Goal: Task Accomplishment & Management: Use online tool/utility

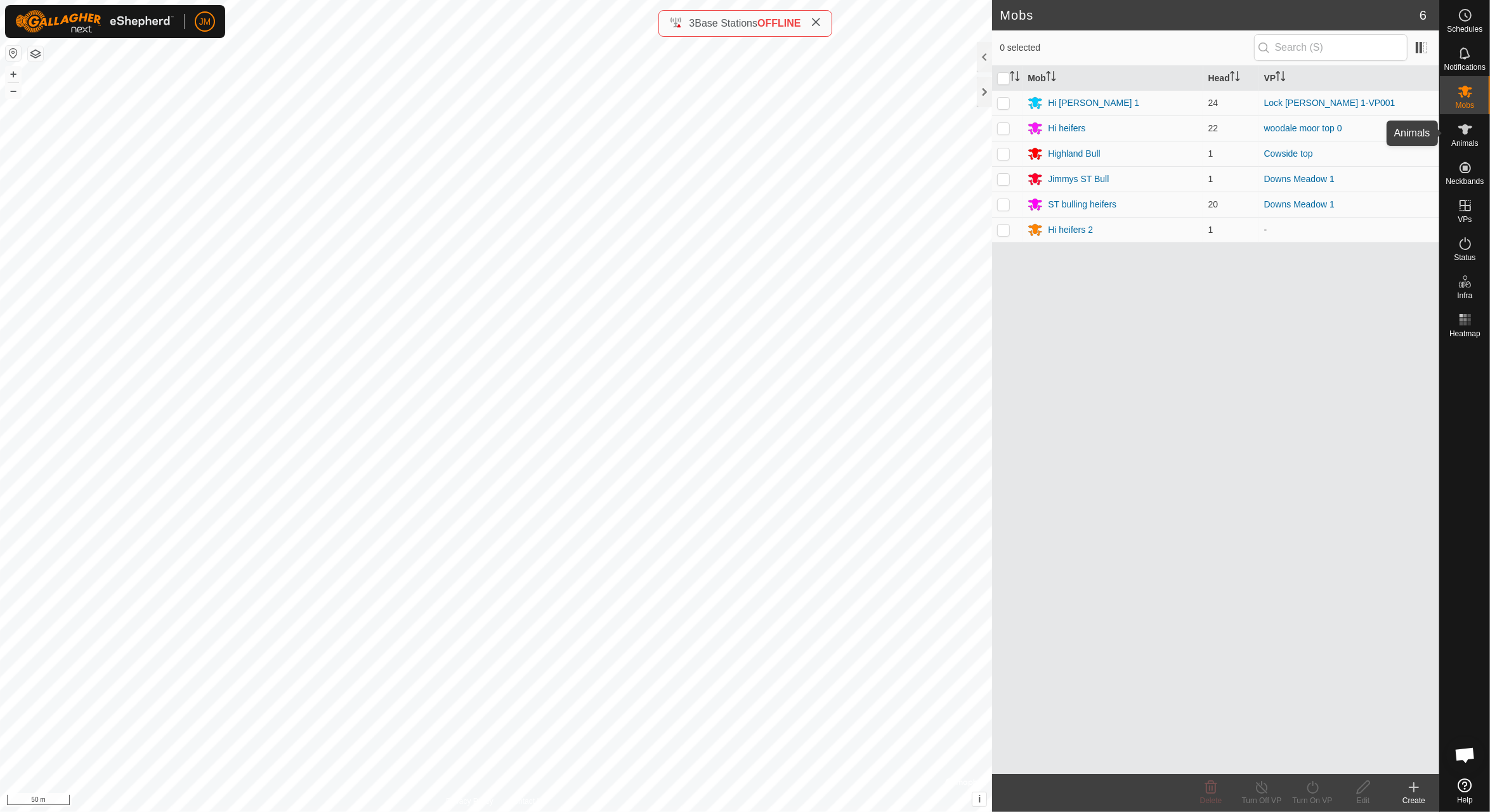
click at [1469, 130] on icon at bounding box center [1465, 129] width 15 height 15
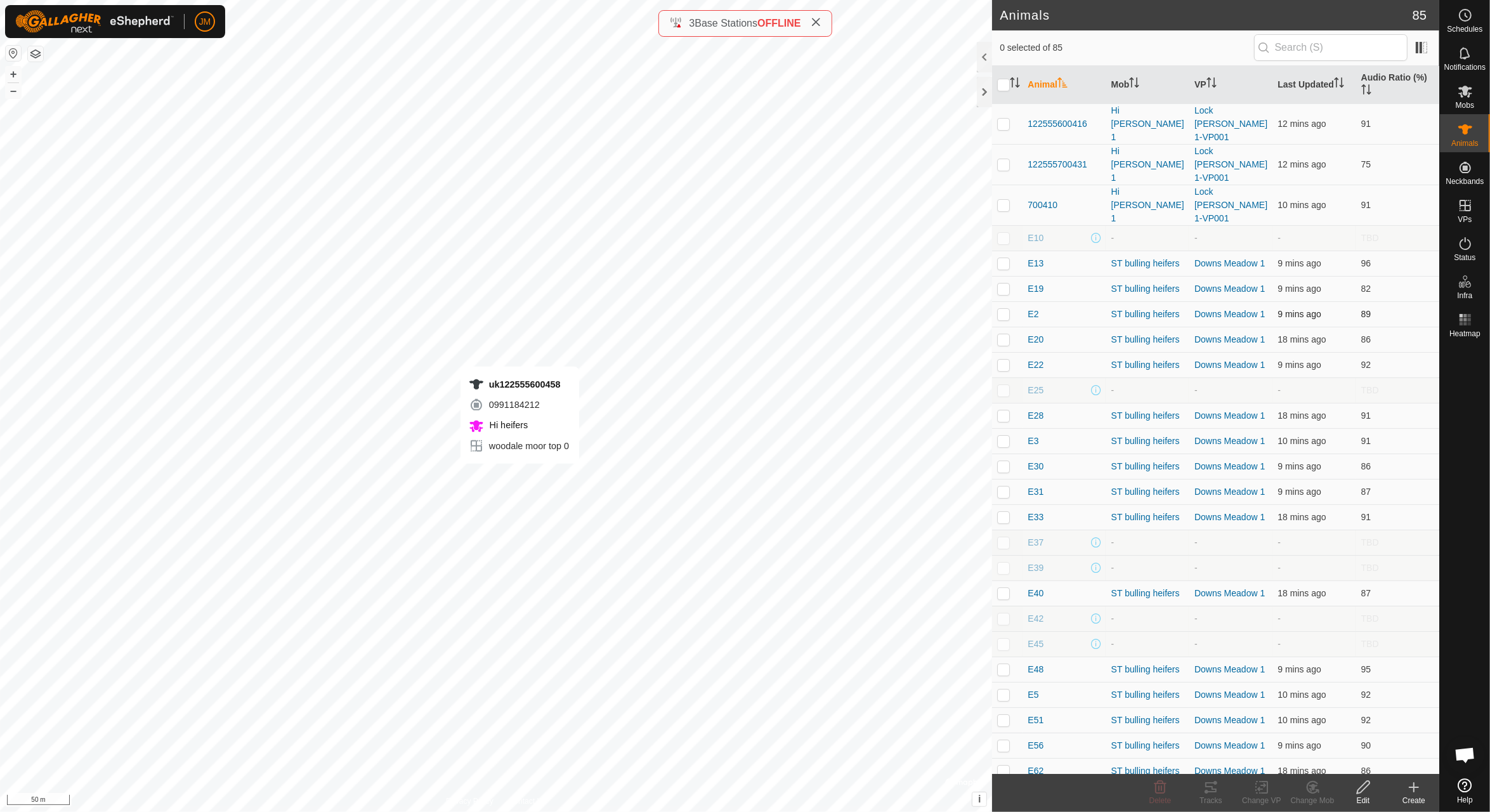
checkbox input "true"
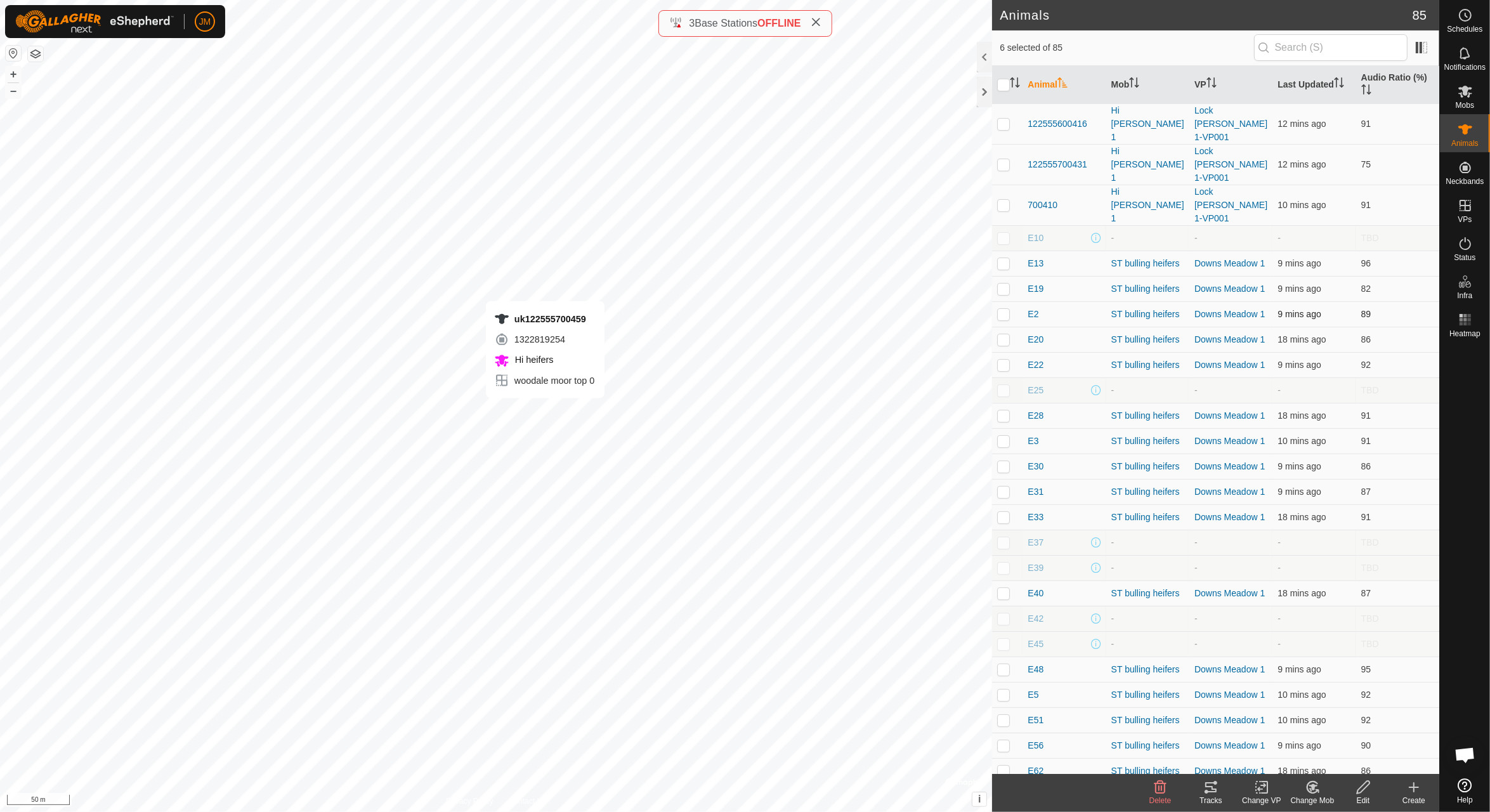
checkbox input "true"
click at [1208, 787] on icon at bounding box center [1211, 787] width 12 height 10
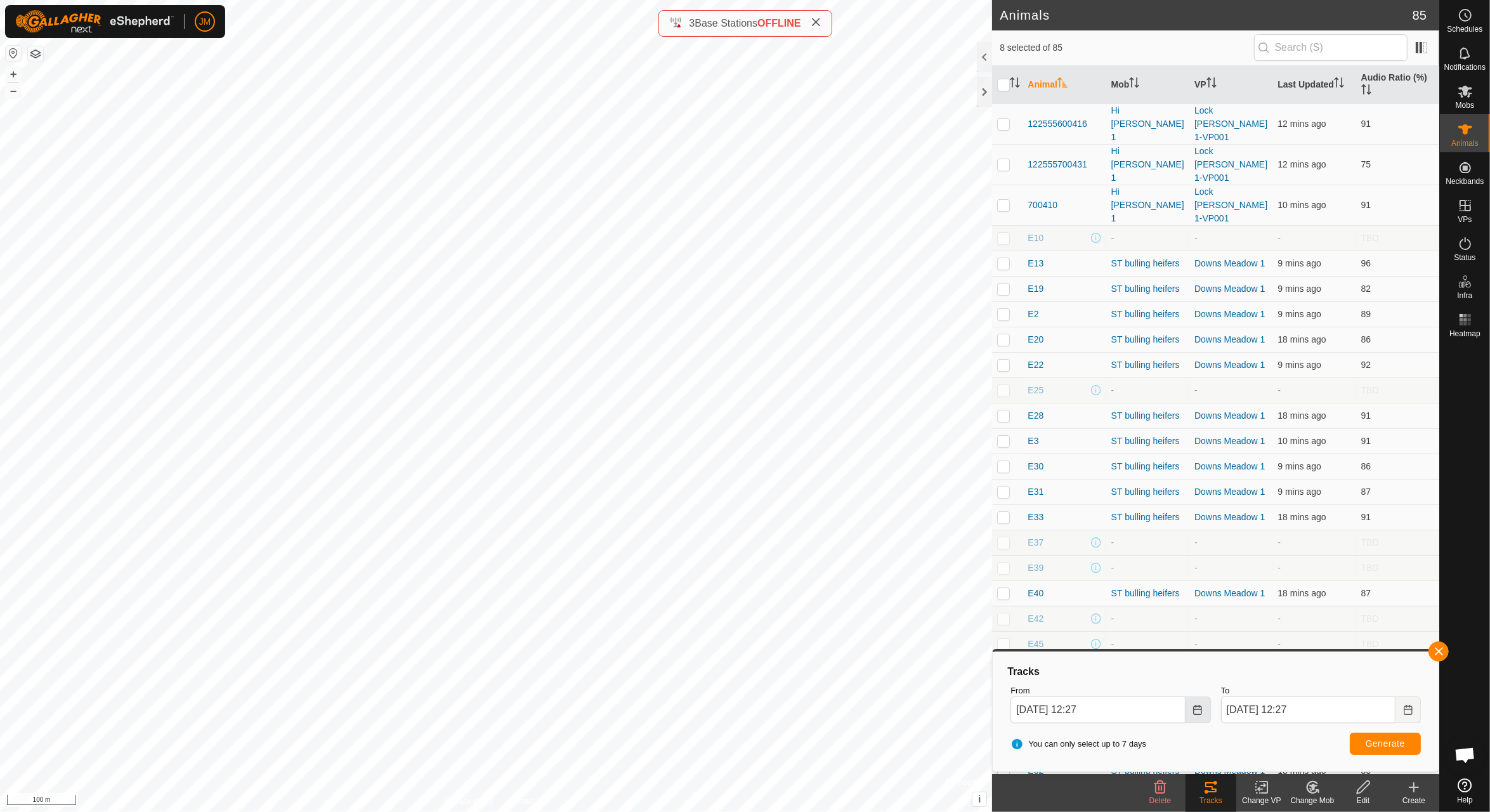
click at [1200, 709] on icon "Choose Date" at bounding box center [1197, 710] width 8 height 10
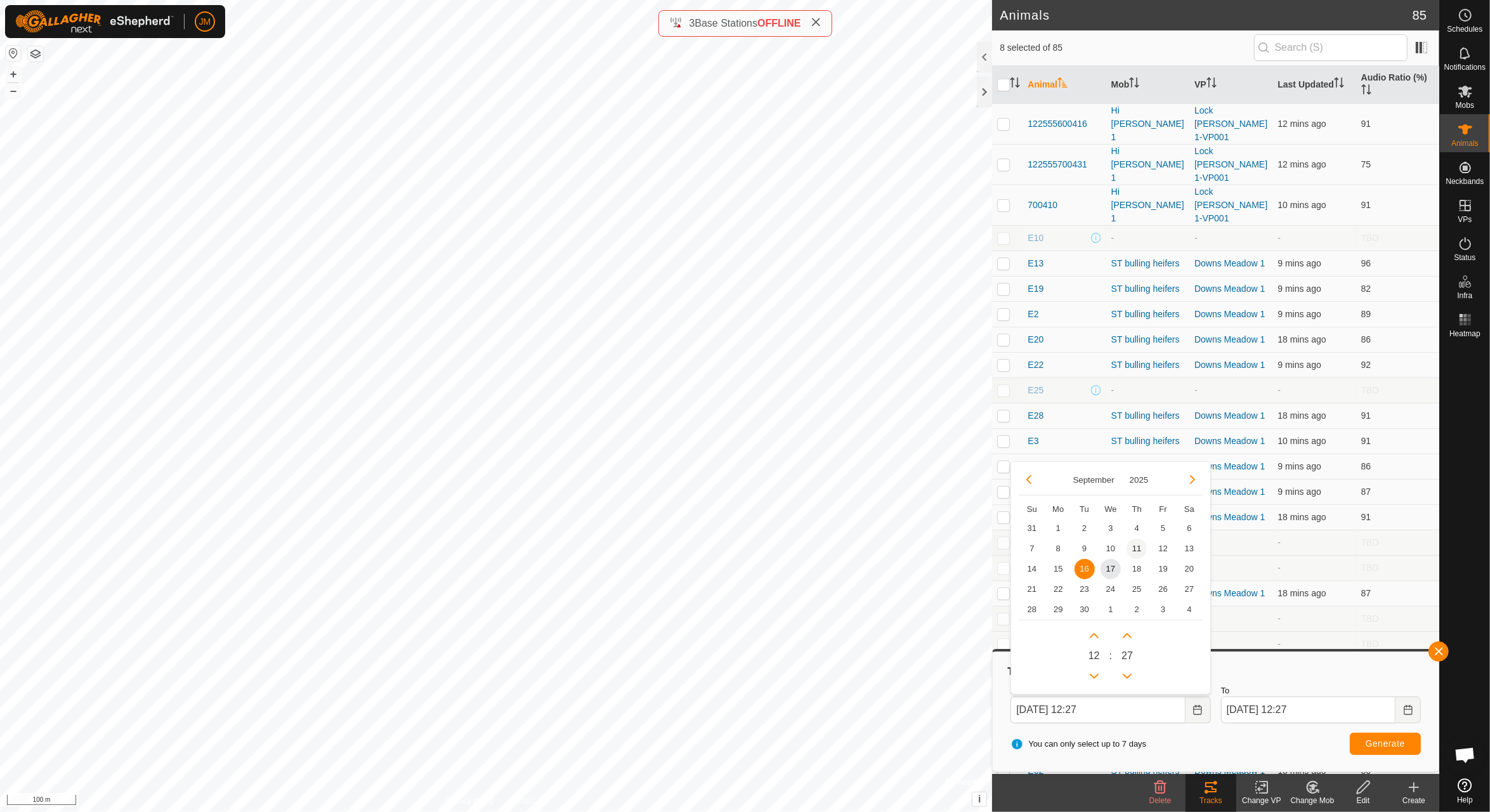
click at [1138, 548] on span "11" at bounding box center [1137, 548] width 20 height 20
type input "[DATE] 12:27"
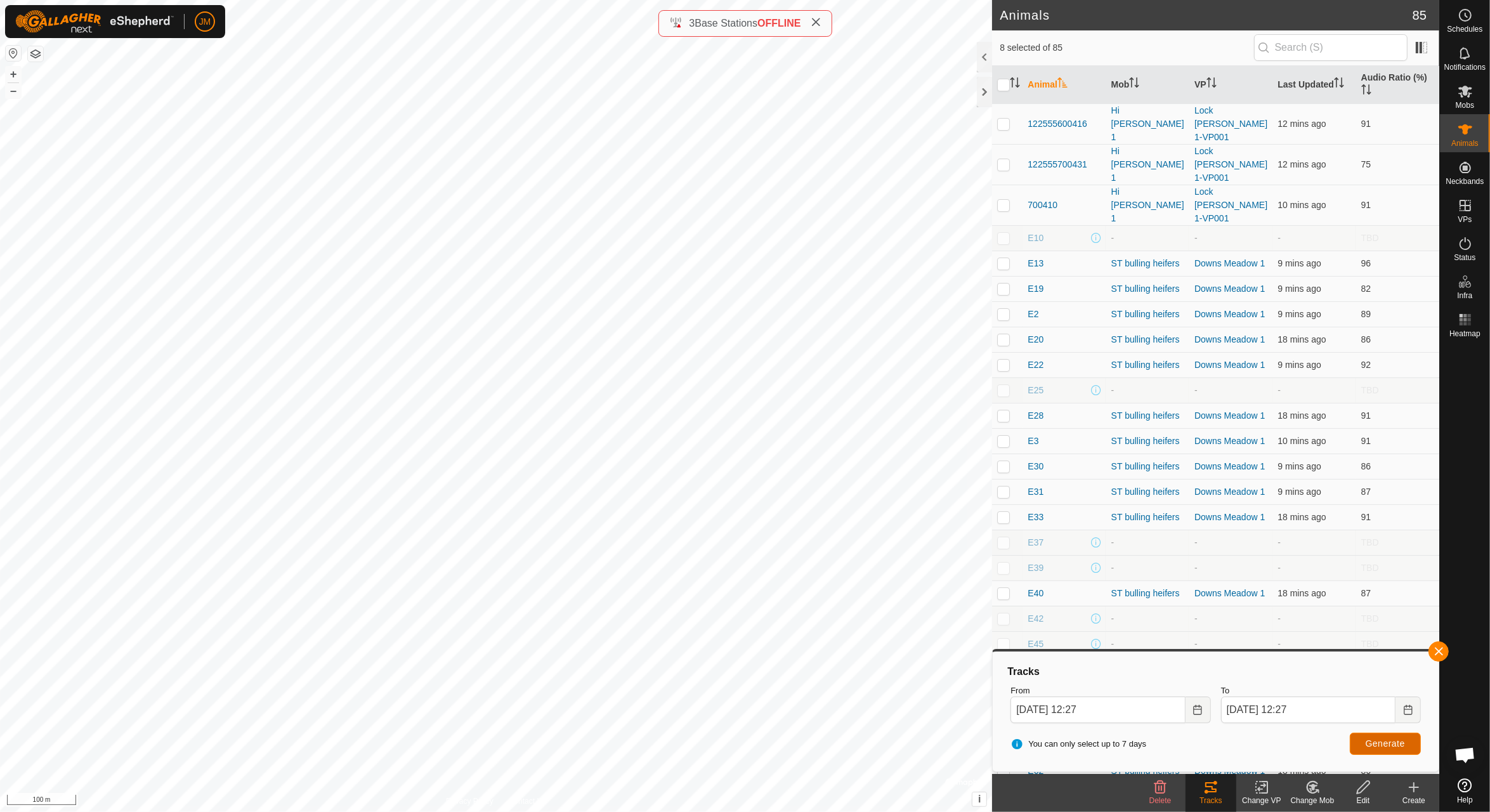
click at [1398, 742] on span "Generate" at bounding box center [1385, 744] width 39 height 10
click at [1439, 649] on button "button" at bounding box center [1438, 651] width 20 height 20
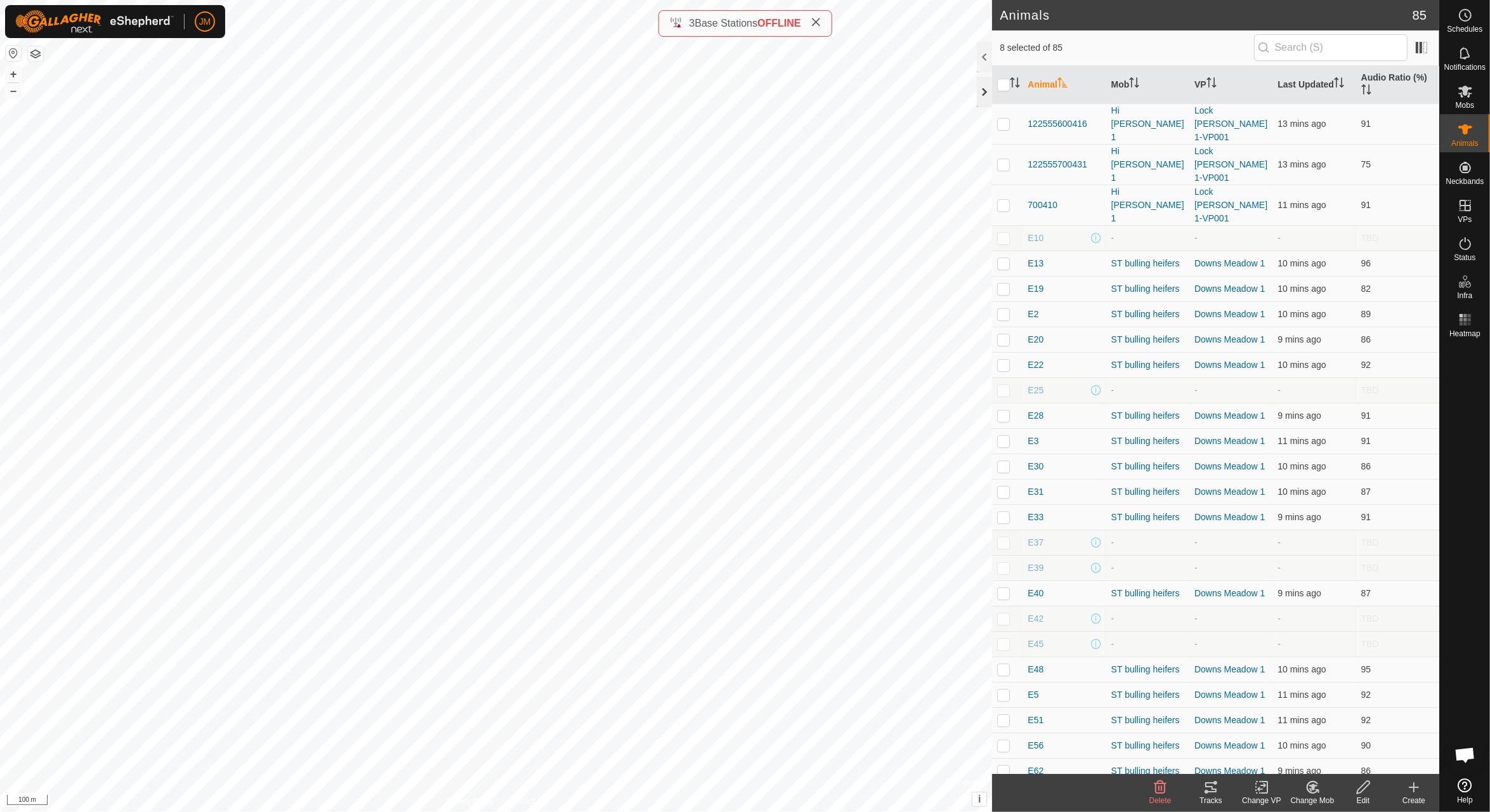
click at [978, 91] on div at bounding box center [984, 92] width 15 height 31
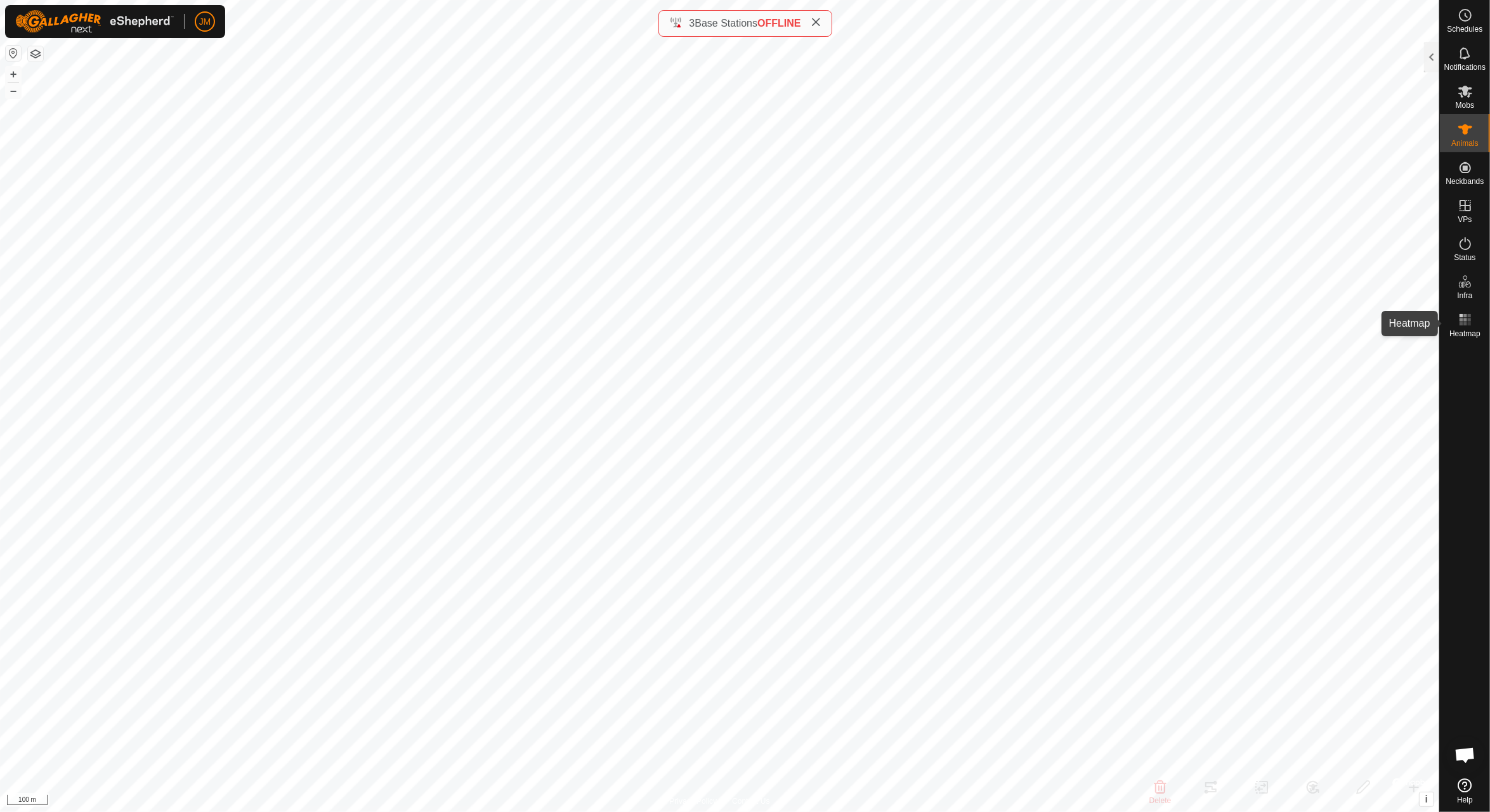
click at [1462, 311] on es-heatmap-svg-icon at bounding box center [1465, 320] width 23 height 20
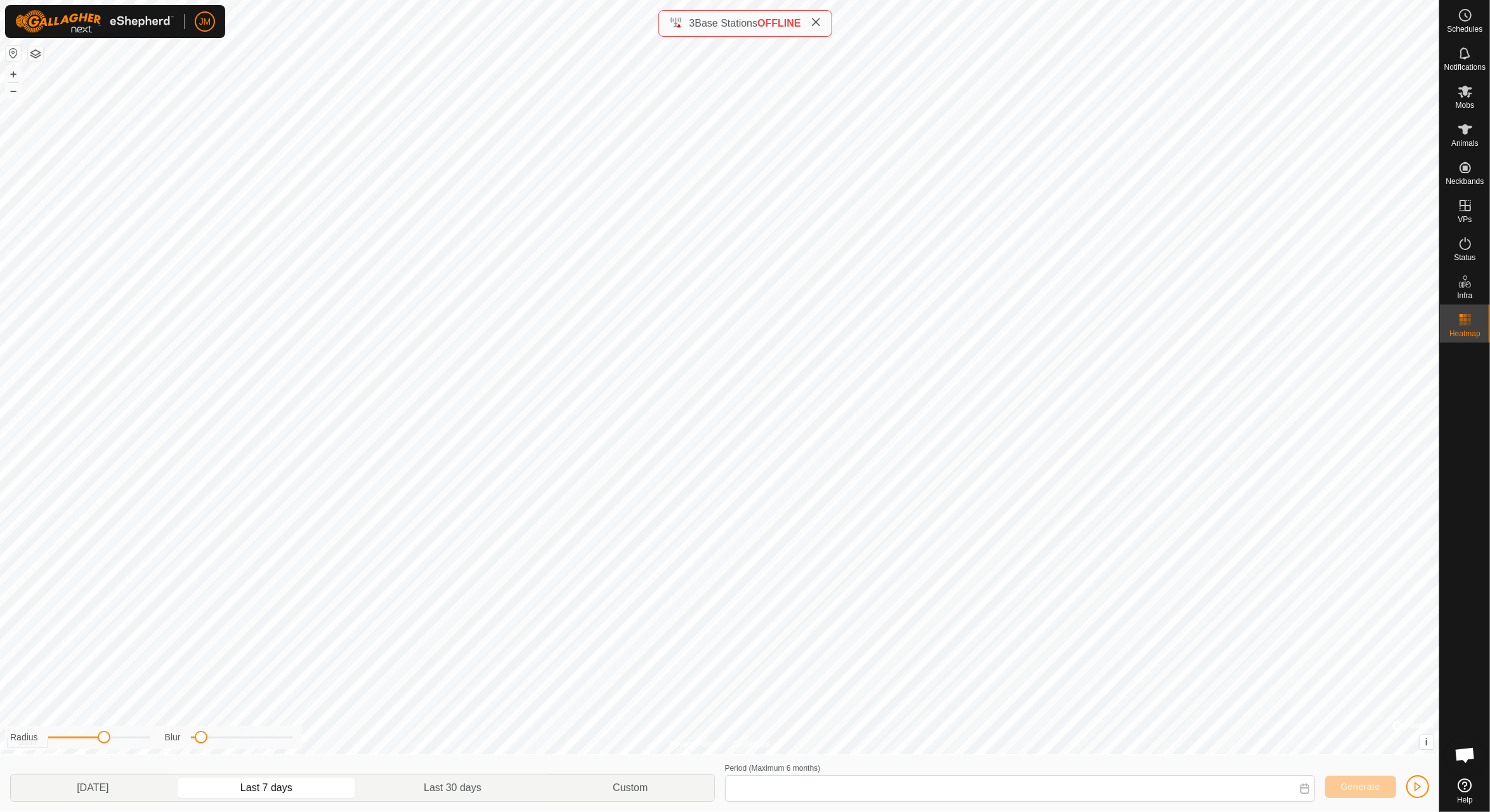
type input "[DATE] - [DATE]"
click at [1361, 784] on span "Generate" at bounding box center [1360, 787] width 39 height 10
click at [1362, 785] on span "Generate" at bounding box center [1360, 787] width 39 height 10
click at [1417, 785] on span "button" at bounding box center [1417, 787] width 10 height 10
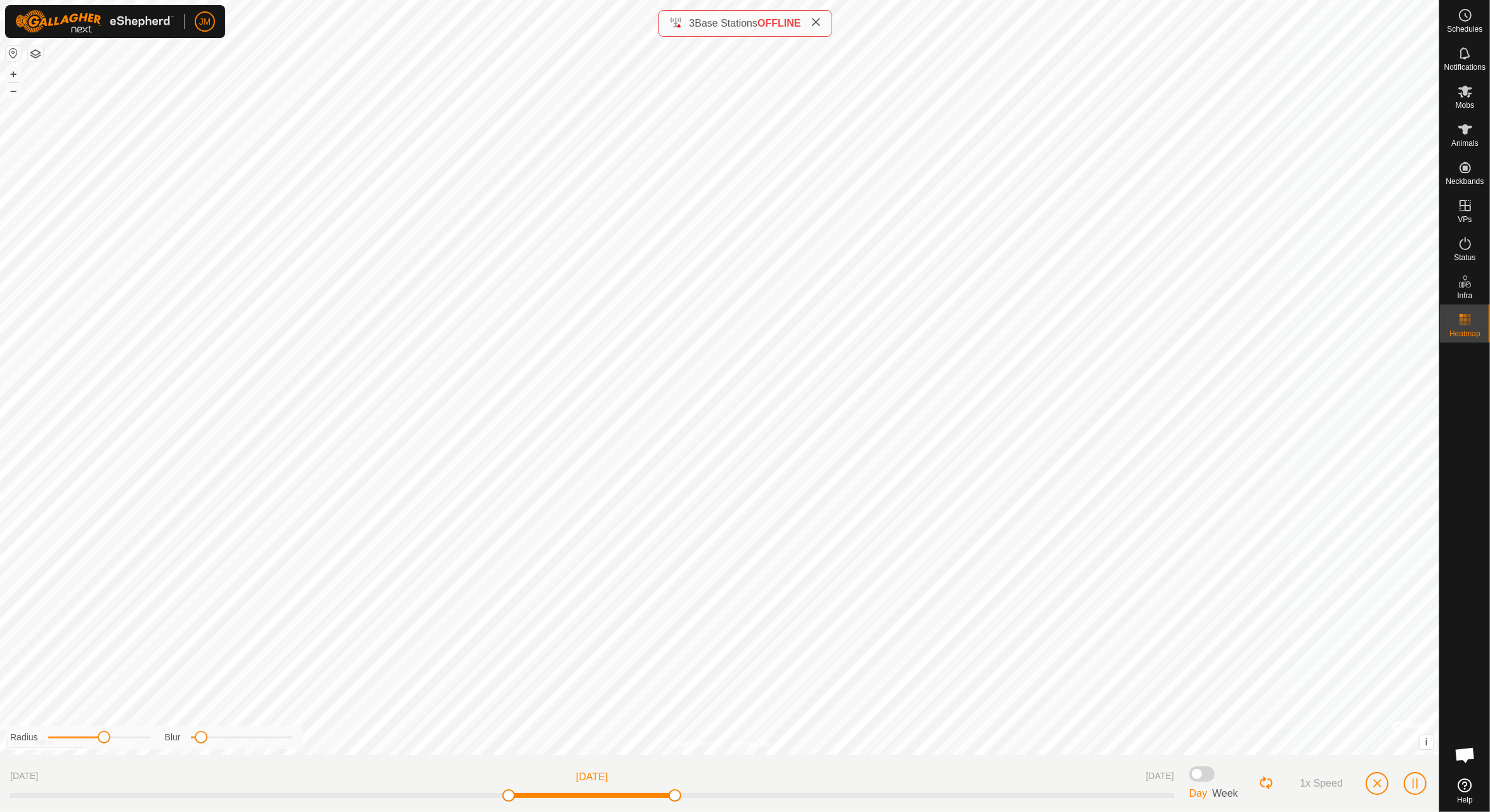
click at [818, 20] on icon at bounding box center [816, 23] width 10 height 10
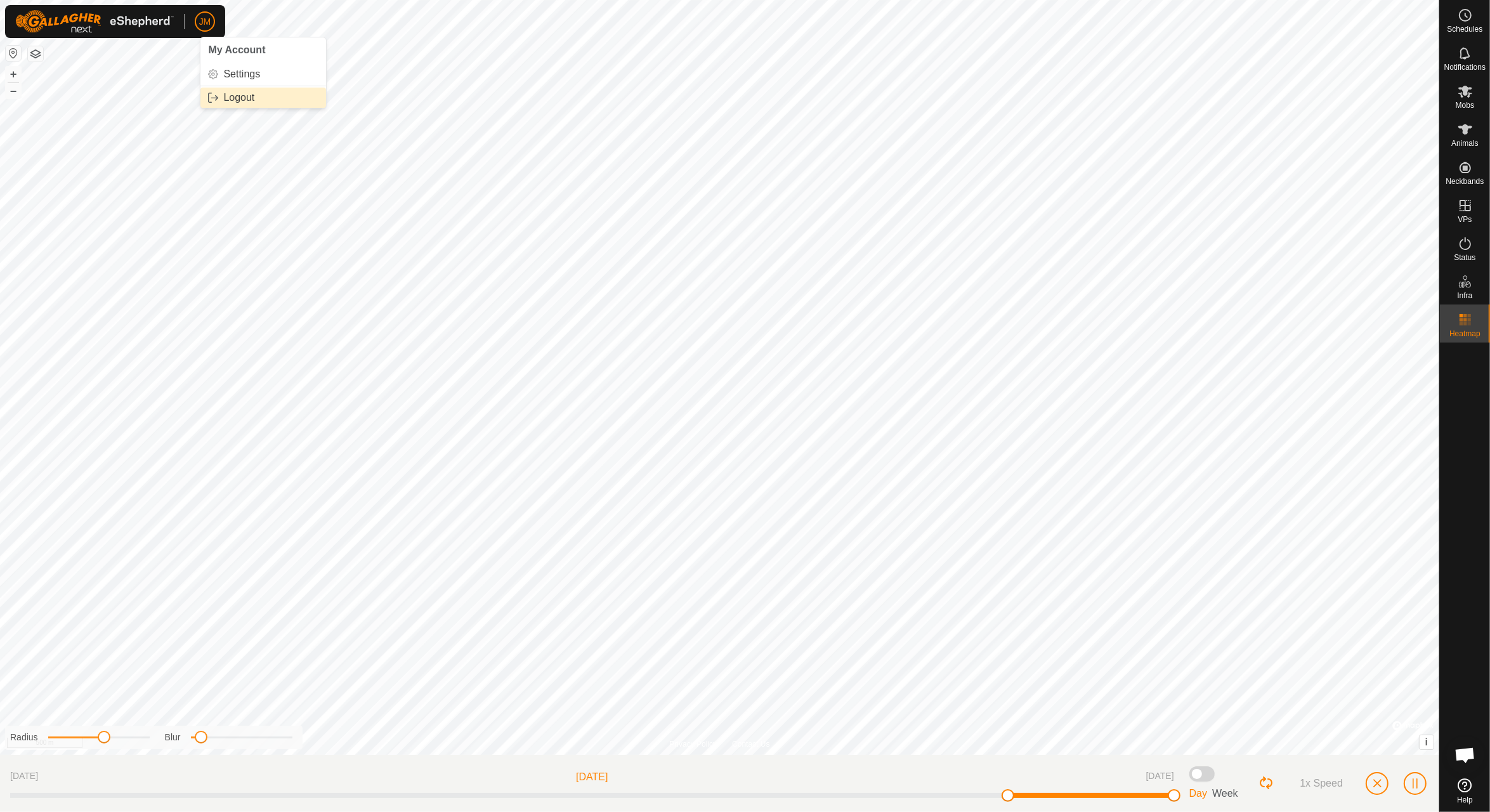
click at [241, 99] on link "Logout" at bounding box center [263, 98] width 125 height 20
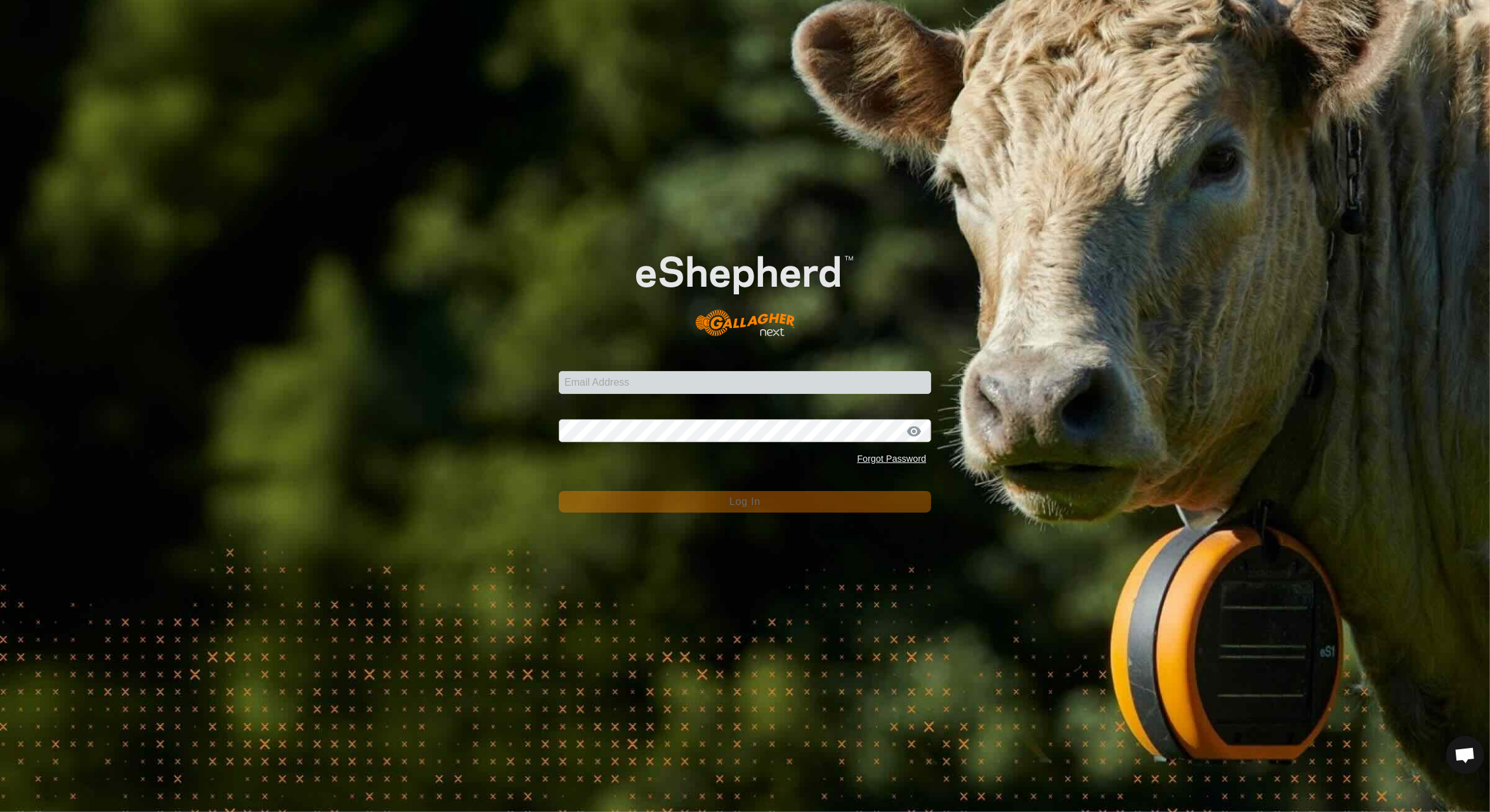
type input "[PERSON_NAME][EMAIL_ADDRESS][DOMAIN_NAME]"
